Goal: Information Seeking & Learning: Learn about a topic

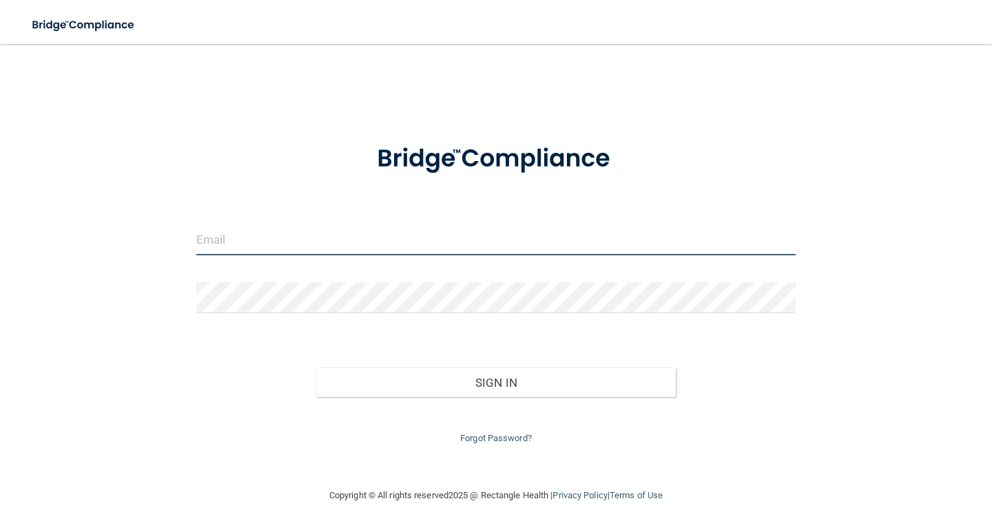
click at [278, 233] on input "email" at bounding box center [495, 240] width 599 height 31
type input "[EMAIL_ADDRESS][DOMAIN_NAME]"
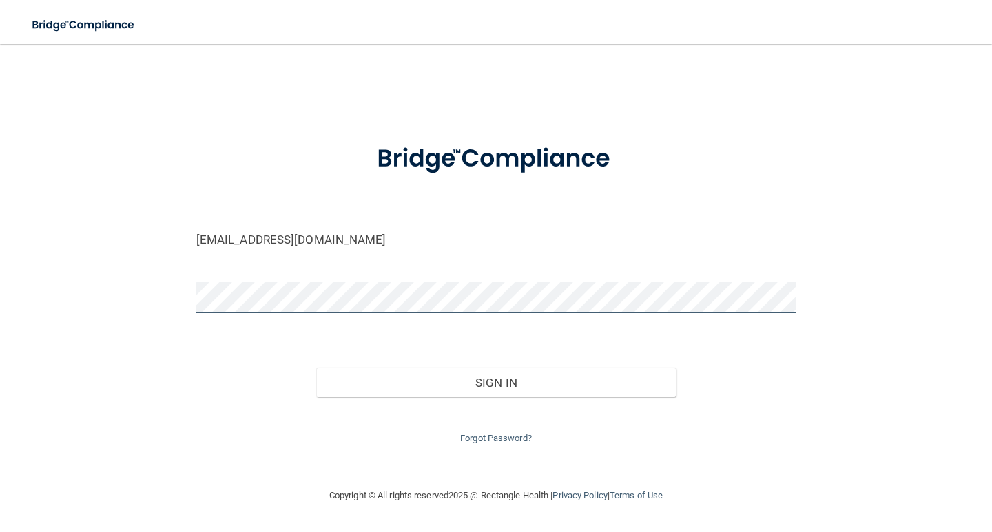
click at [316, 368] on button "Sign In" at bounding box center [496, 383] width 360 height 30
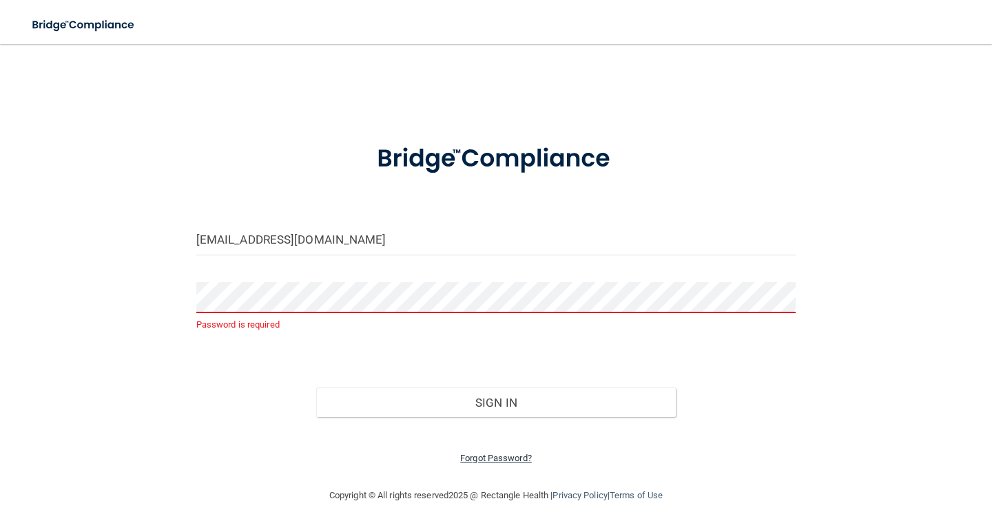
click at [515, 457] on link "Forgot Password?" at bounding box center [496, 458] width 72 height 10
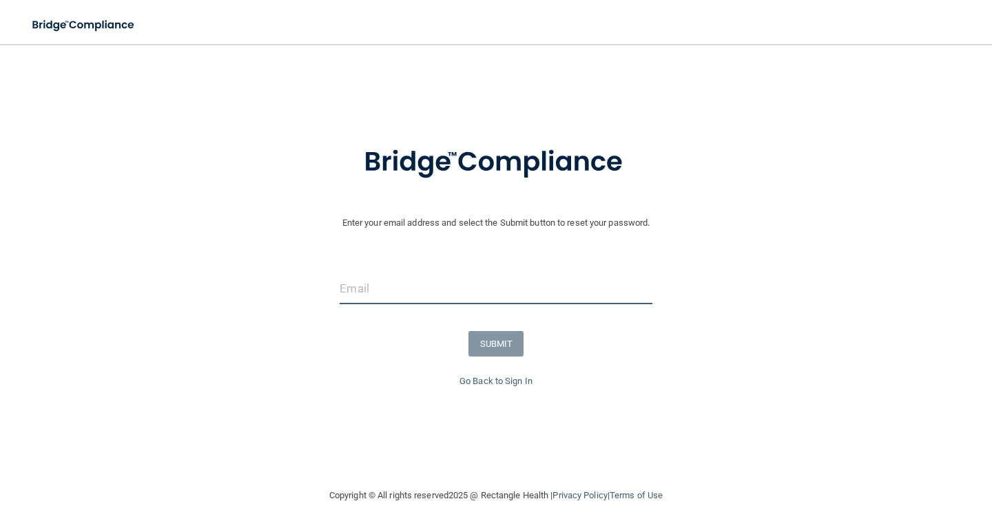
click at [502, 287] on input "email" at bounding box center [496, 288] width 312 height 31
type input "[EMAIL_ADDRESS][DOMAIN_NAME]"
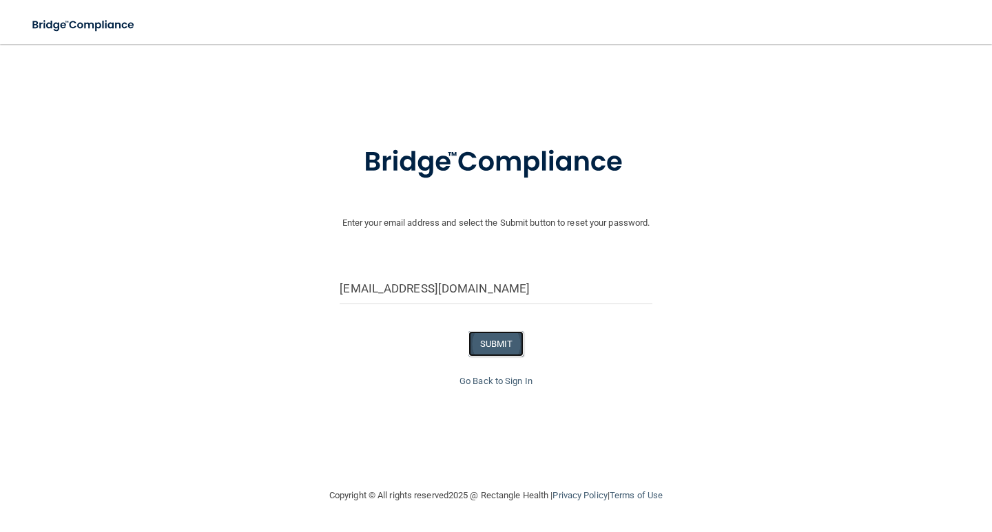
click at [492, 343] on button "SUBMIT" at bounding box center [496, 343] width 56 height 25
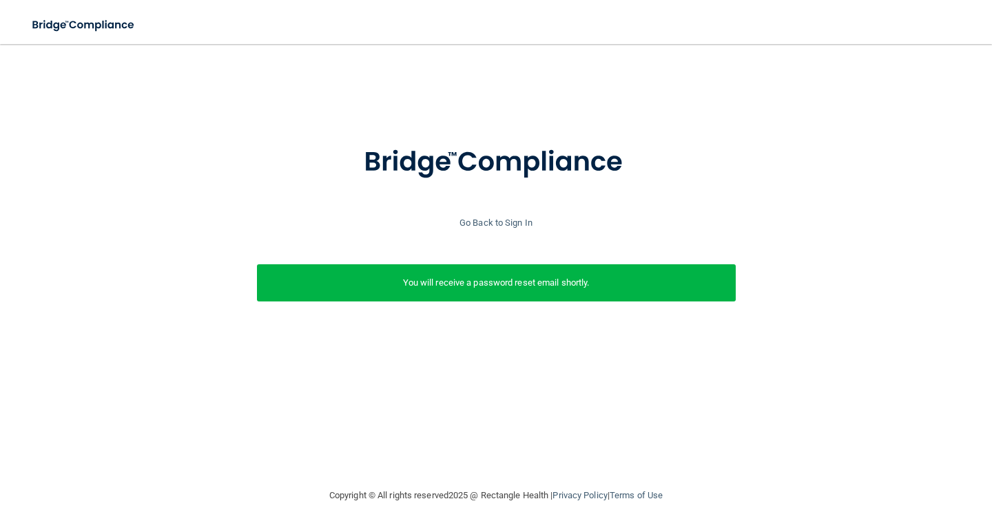
click at [488, 215] on div "Go Back to Sign In" at bounding box center [496, 223] width 999 height 17
click at [477, 225] on link "Go Back to Sign In" at bounding box center [495, 223] width 73 height 10
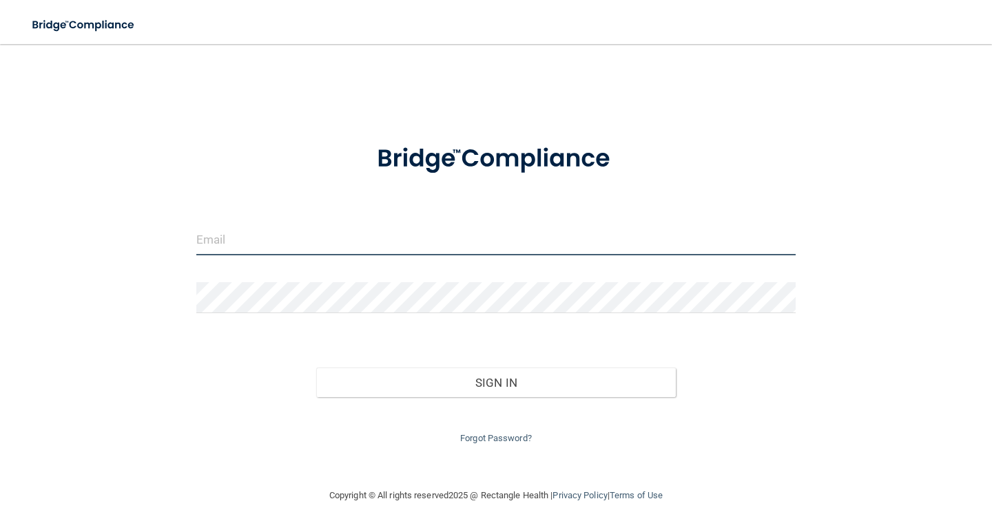
click at [419, 236] on input "email" at bounding box center [495, 240] width 599 height 31
type input "[EMAIL_ADDRESS][DOMAIN_NAME]"
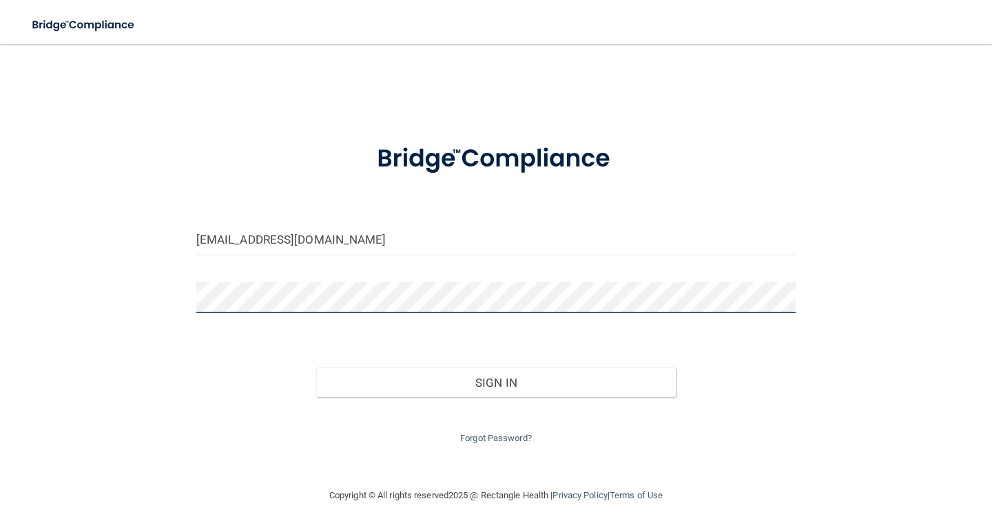
click at [316, 368] on button "Sign In" at bounding box center [496, 383] width 360 height 30
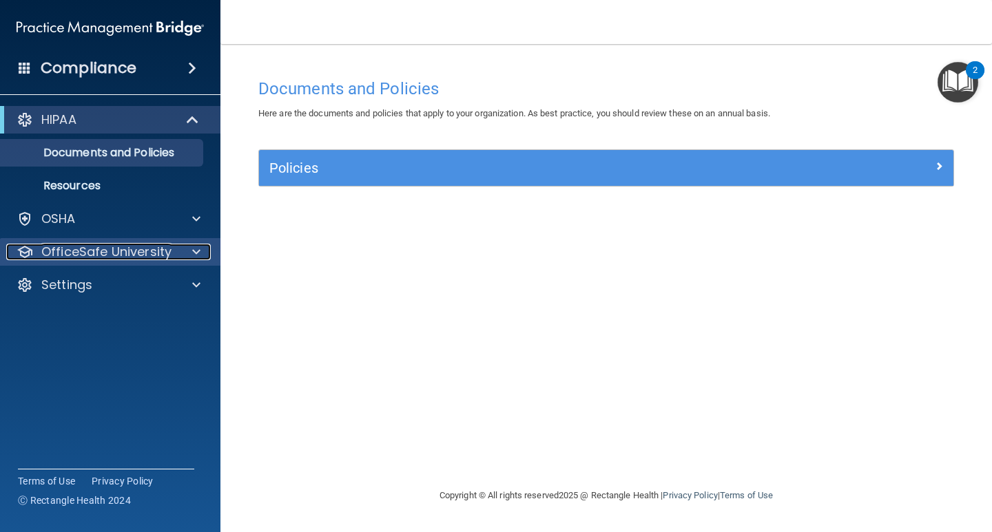
click at [171, 255] on div "OfficeSafe University" at bounding box center [91, 252] width 171 height 17
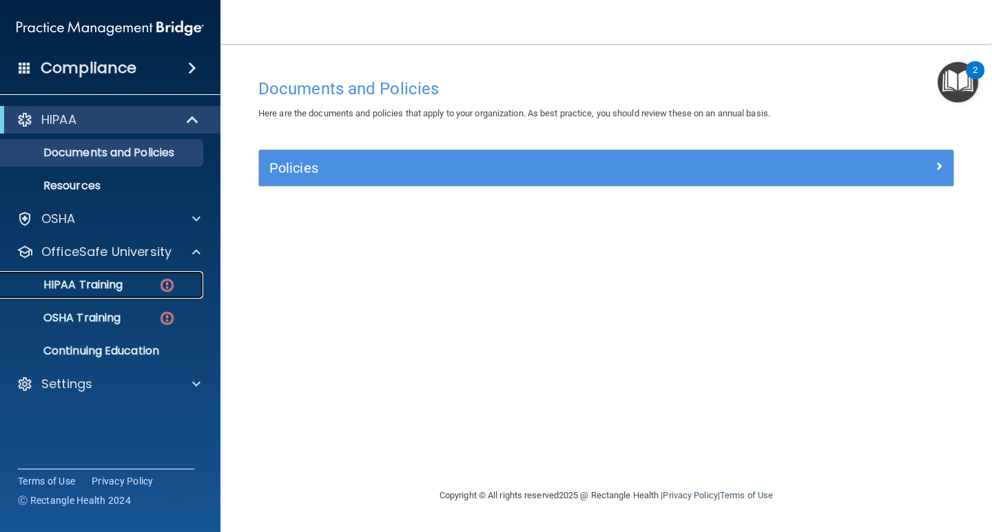
click at [122, 284] on p "HIPAA Training" at bounding box center [66, 285] width 114 height 14
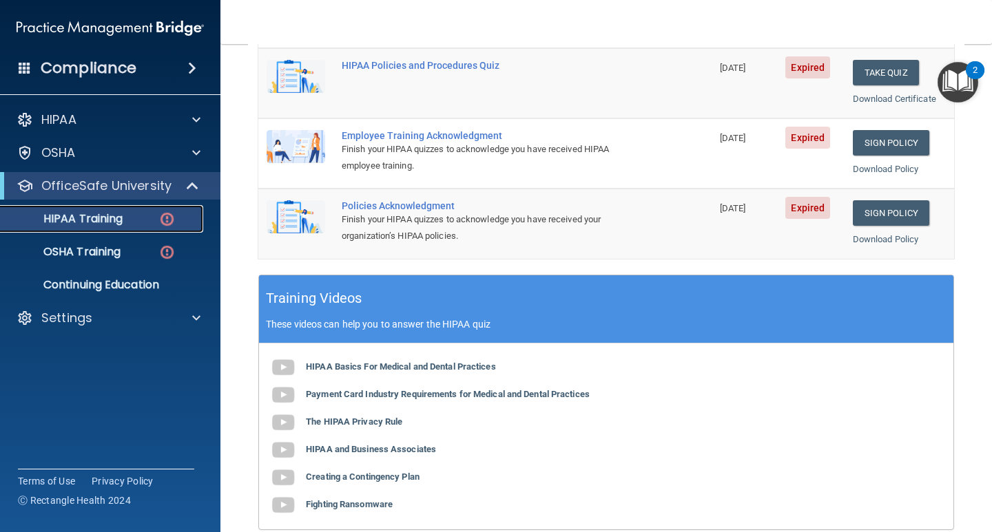
scroll to position [505, 0]
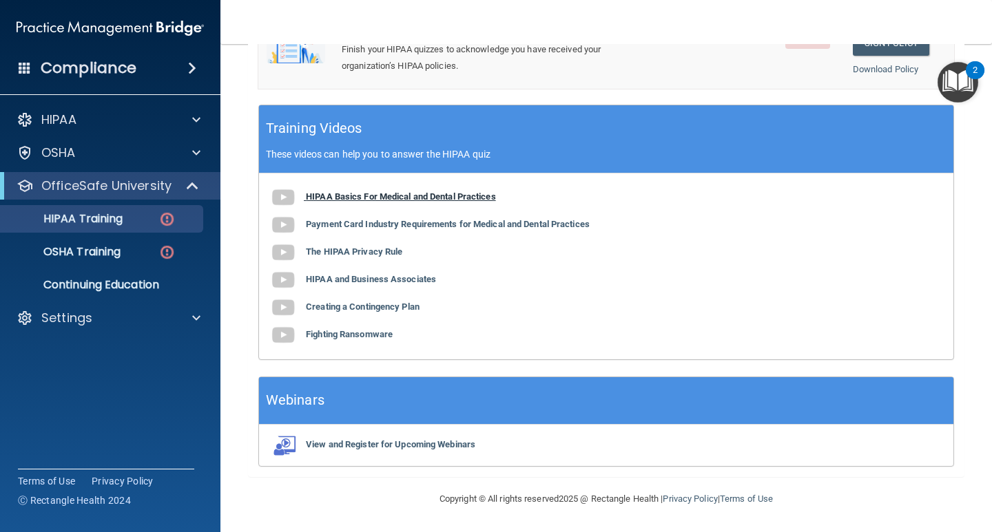
click at [362, 195] on b "HIPAA Basics For Medical and Dental Practices" at bounding box center [401, 196] width 190 height 10
click at [109, 287] on p "Continuing Education" at bounding box center [103, 285] width 188 height 14
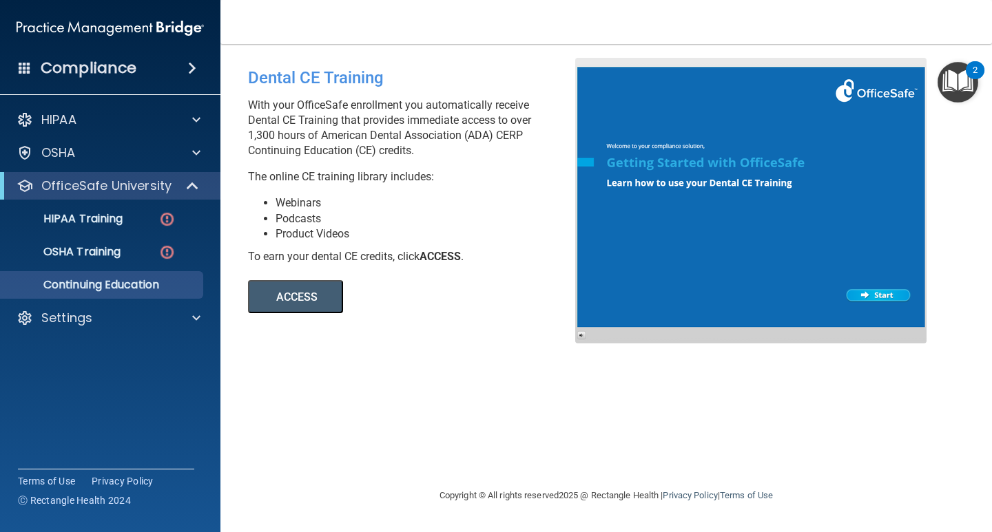
click at [302, 291] on button "ACCESS" at bounding box center [295, 296] width 95 height 33
click at [60, 216] on p "HIPAA Training" at bounding box center [66, 219] width 114 height 14
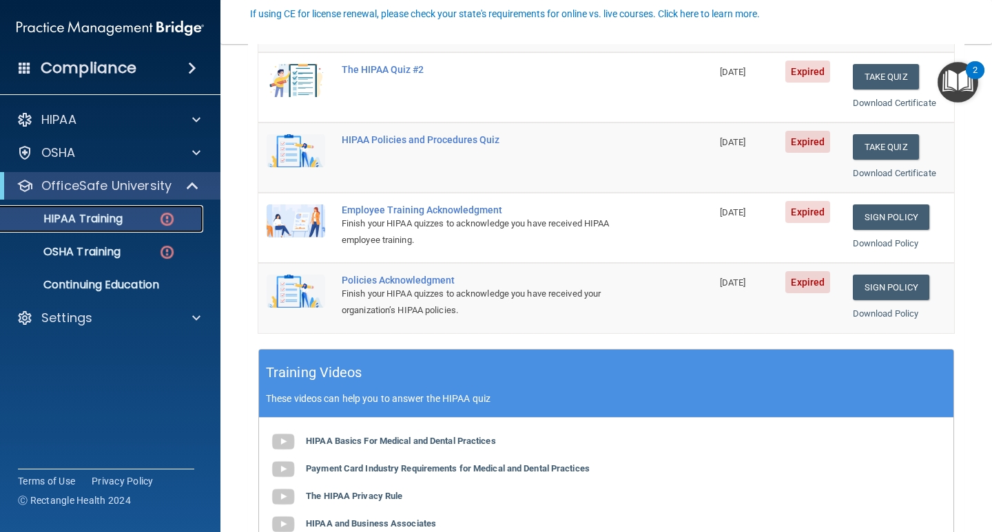
scroll to position [275, 0]
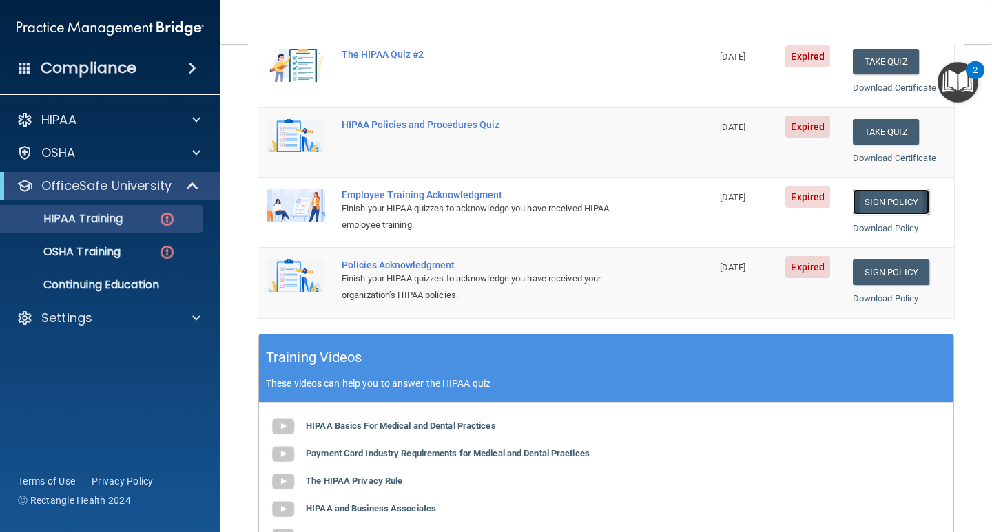
click at [884, 206] on link "Sign Policy" at bounding box center [891, 201] width 76 height 25
click at [879, 269] on link "Sign Policy" at bounding box center [891, 272] width 76 height 25
click at [888, 198] on link "Sign Policy" at bounding box center [891, 201] width 76 height 25
click at [188, 63] on span at bounding box center [192, 68] width 8 height 17
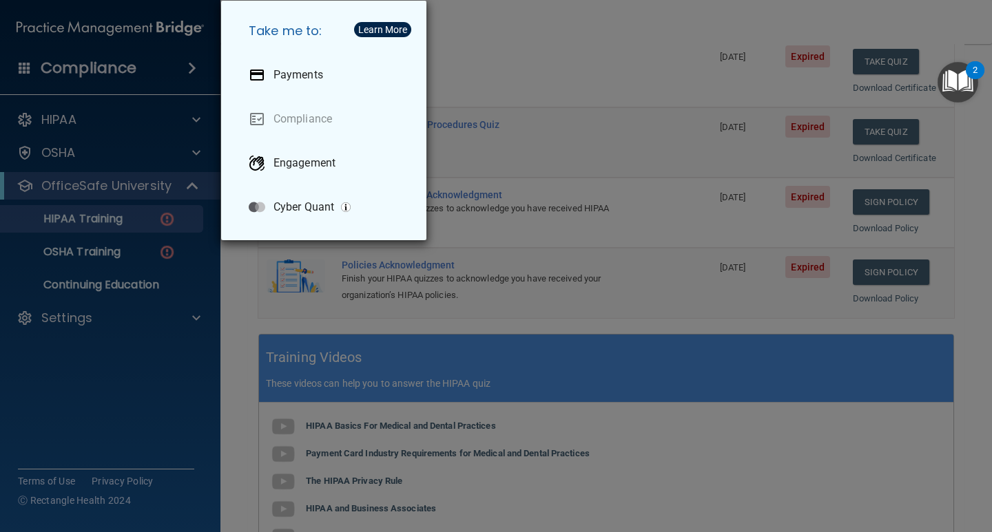
click at [184, 63] on div "Take me to: Payments Compliance Engagement Cyber Quant" at bounding box center [496, 266] width 992 height 532
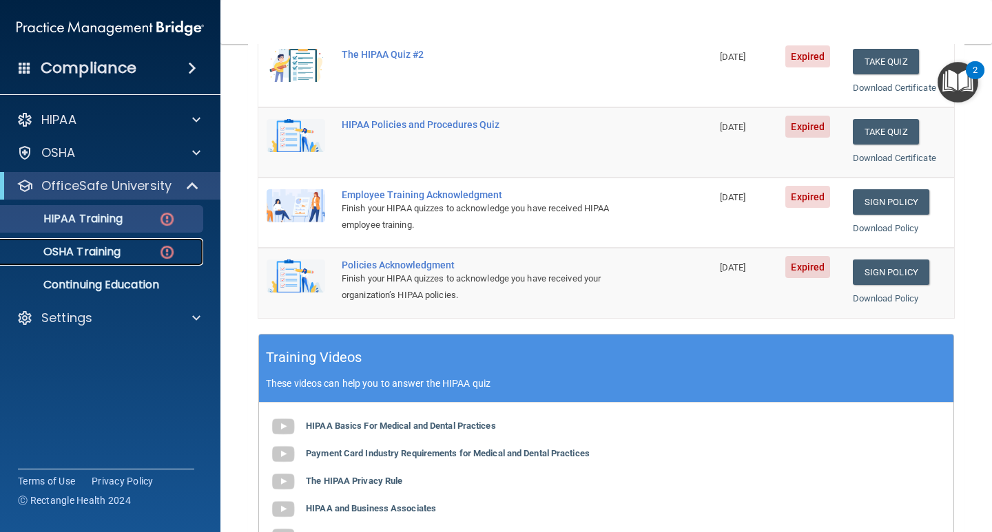
click at [121, 259] on p "OSHA Training" at bounding box center [65, 252] width 112 height 14
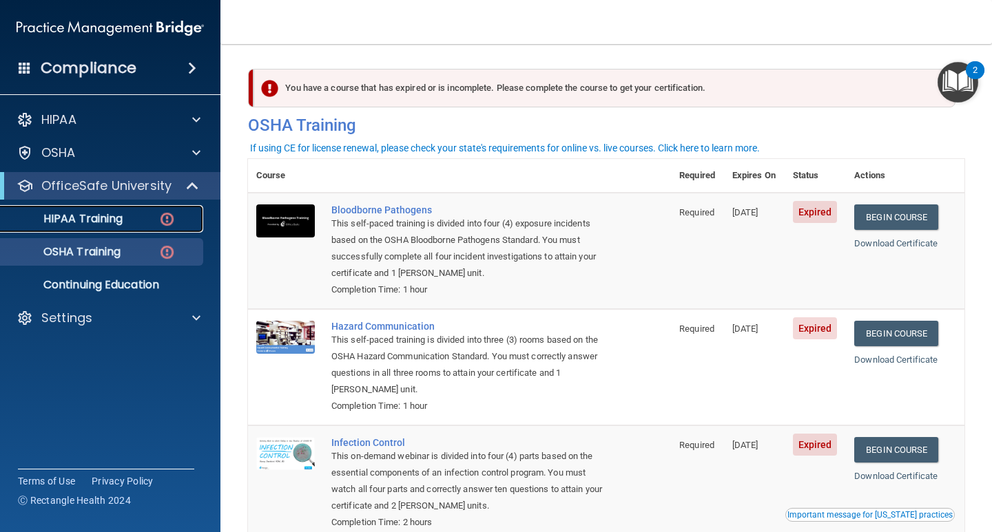
click at [112, 212] on p "HIPAA Training" at bounding box center [66, 219] width 114 height 14
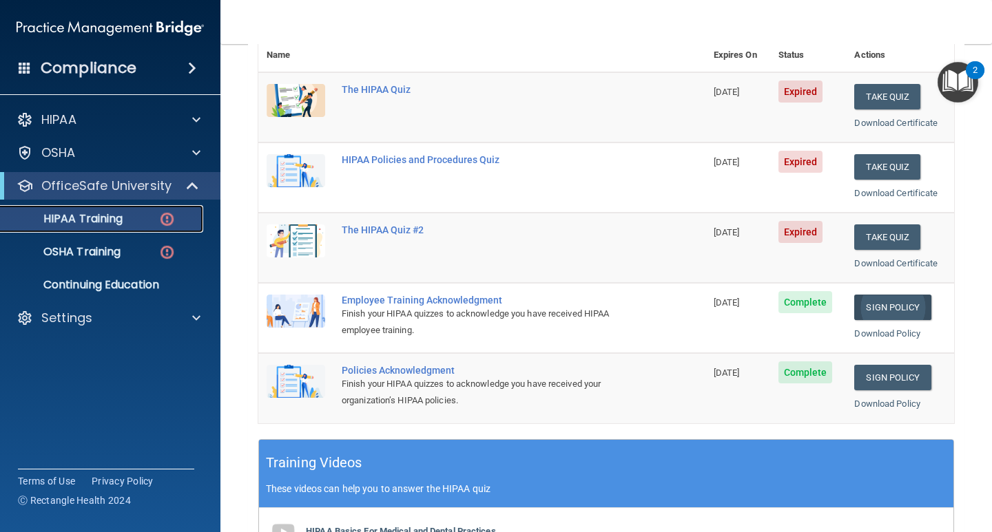
scroll to position [138, 0]
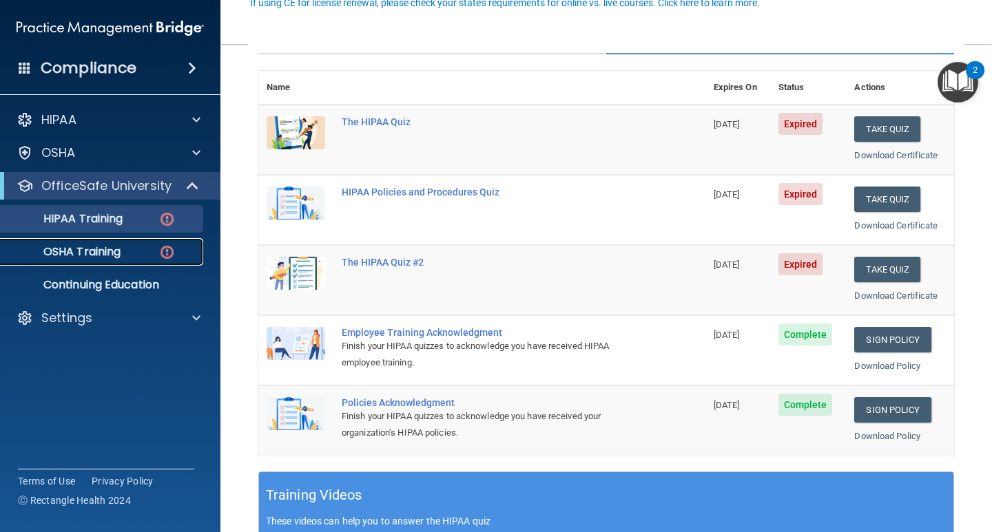
click at [96, 258] on p "OSHA Training" at bounding box center [65, 252] width 112 height 14
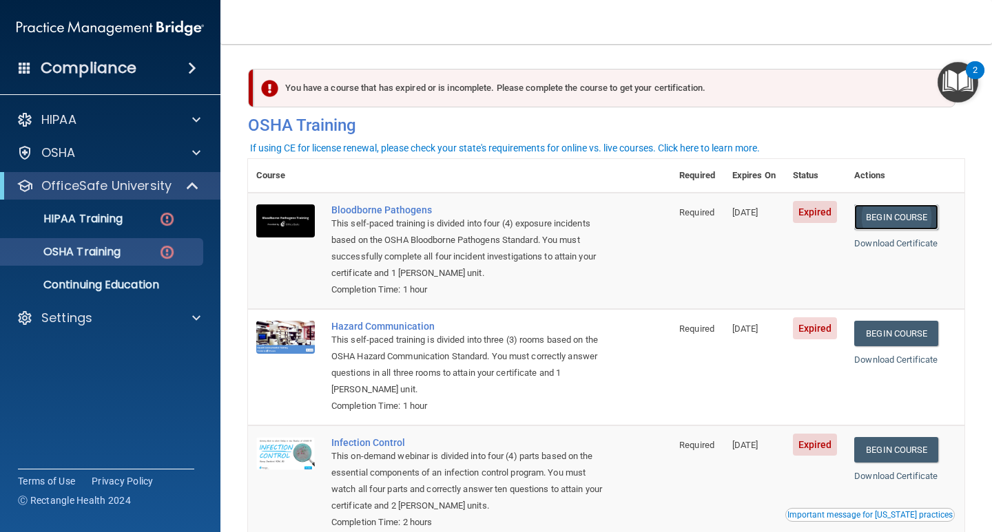
click at [879, 218] on link "Begin Course" at bounding box center [896, 217] width 84 height 25
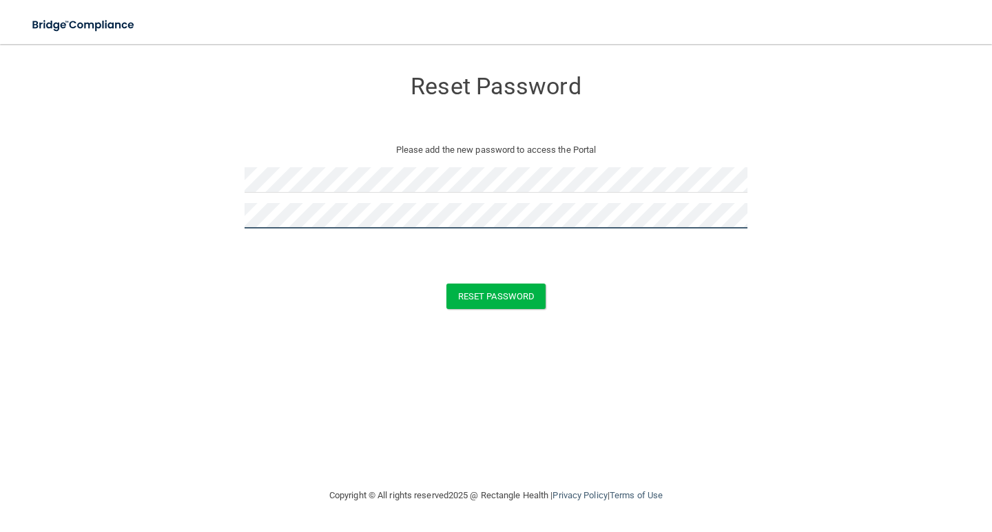
click at [446, 284] on button "Reset Password" at bounding box center [495, 296] width 99 height 25
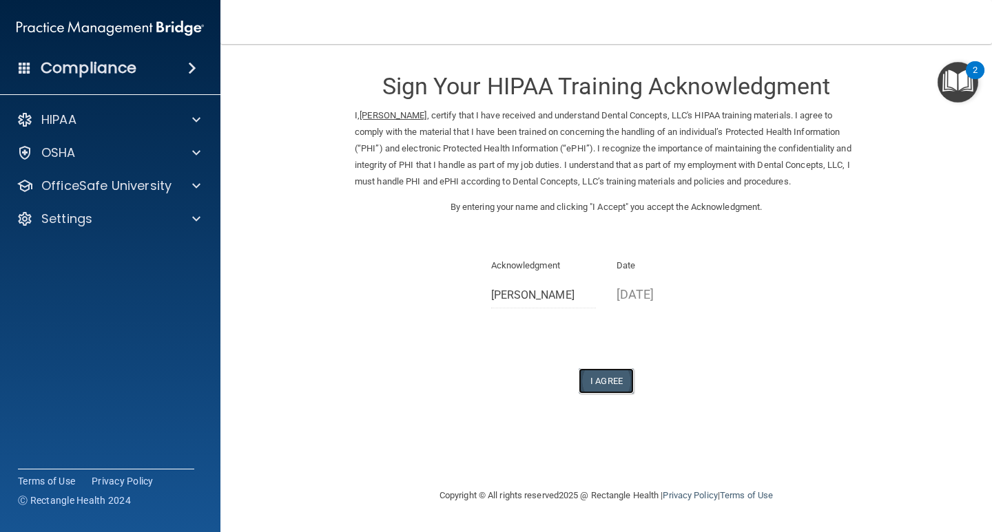
click at [607, 377] on button "I Agree" at bounding box center [606, 380] width 55 height 25
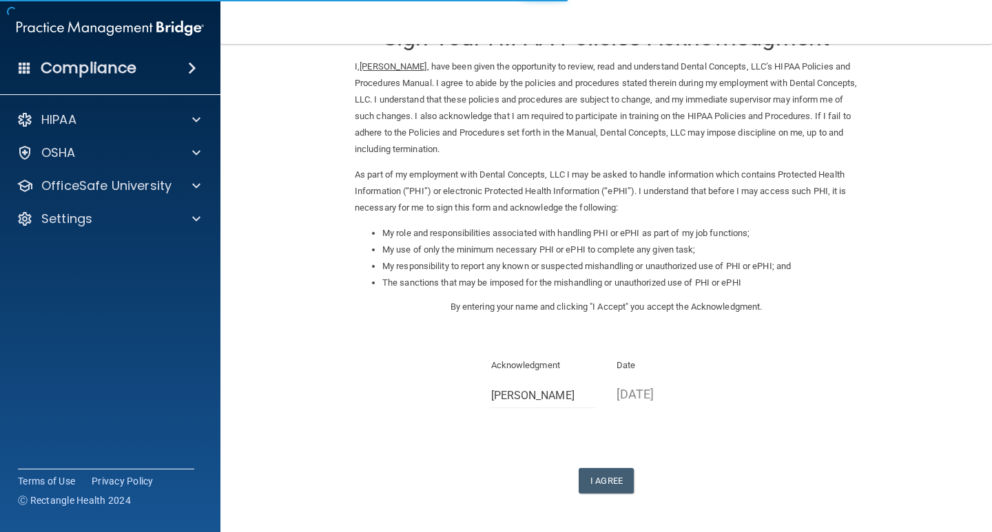
scroll to position [98, 0]
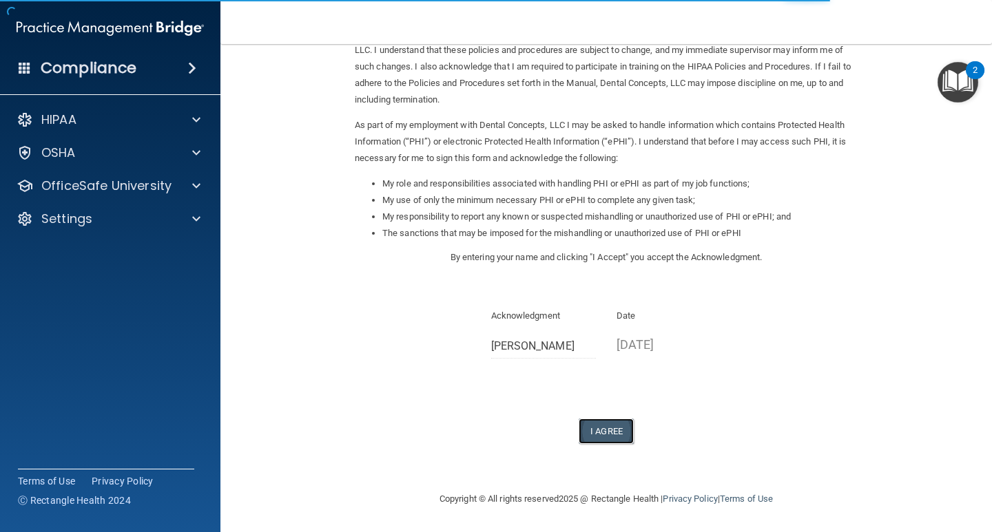
click at [591, 430] on button "I Agree" at bounding box center [606, 431] width 55 height 25
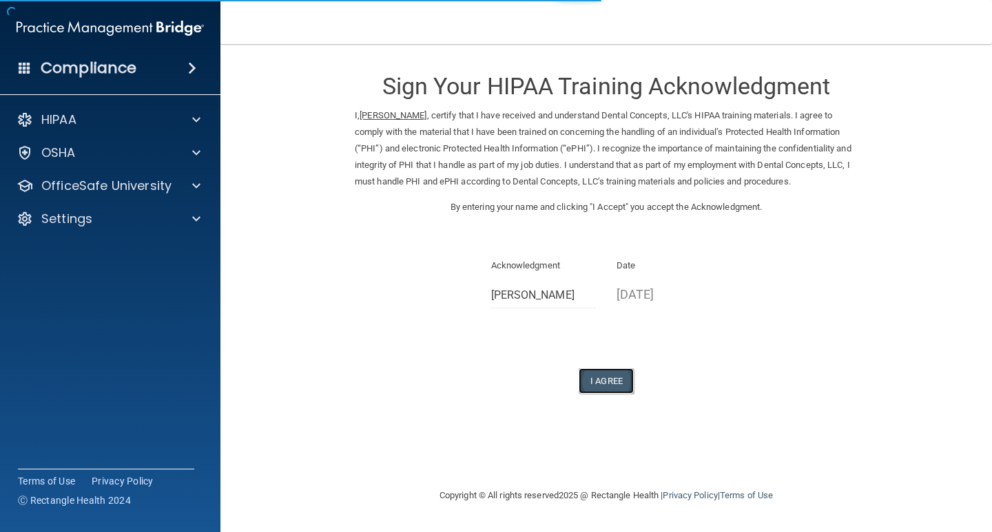
click at [606, 382] on button "I Agree" at bounding box center [606, 380] width 55 height 25
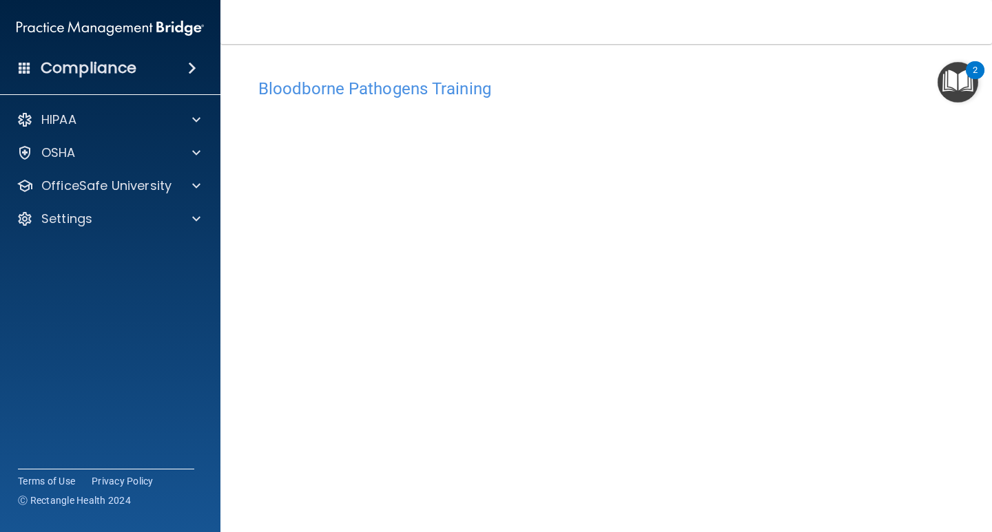
scroll to position [57, 0]
